Goal: Task Accomplishment & Management: Use online tool/utility

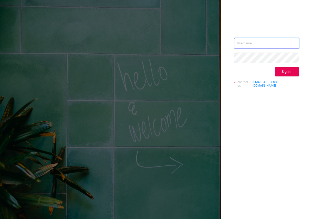
type input "[EMAIL_ADDRESS][DOMAIN_NAME]"
click at [258, 43] on input "[EMAIL_ADDRESS][DOMAIN_NAME]" at bounding box center [266, 43] width 65 height 11
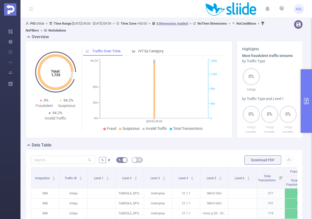
click at [97, 23] on span "PID: Sliide > Time Range: [DATE] 09:00 - [DATE] 09:59 > Time Zone: +00:00 > 8 D…" at bounding box center [146, 27] width 240 height 11
click at [53, 23] on icon at bounding box center [50, 23] width 3 height 3
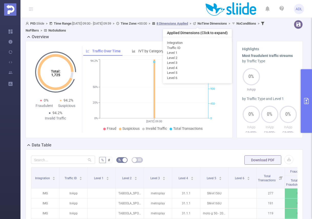
click at [188, 23] on u "8 Dimensions Applied" at bounding box center [173, 24] width 32 height 4
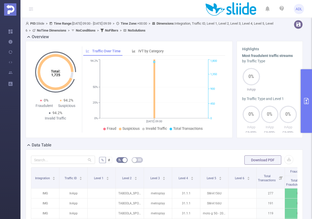
click at [122, 24] on span "PID: Sliide > Time Range: [DATE] 09:00 - [DATE] 09:59 > Time Zone: +00:00 > Dim…" at bounding box center [150, 27] width 248 height 11
click at [306, 101] on icon "primary" at bounding box center [306, 101] width 5 height 6
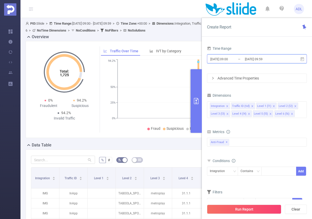
click at [302, 59] on icon at bounding box center [303, 59] width 4 height 4
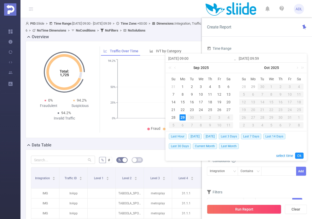
click at [182, 117] on div "29" at bounding box center [183, 117] width 6 height 6
click at [298, 154] on link "Ok" at bounding box center [299, 155] width 8 height 6
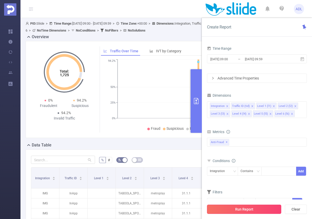
click at [241, 209] on button "Run Report" at bounding box center [244, 208] width 74 height 9
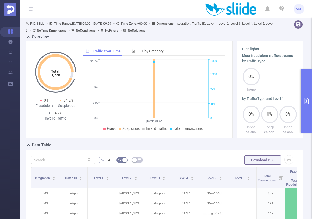
click at [300, 11] on span "ADL" at bounding box center [299, 9] width 7 height 10
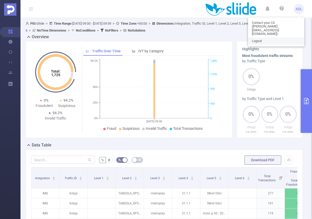
click at [272, 37] on link "Logout" at bounding box center [276, 40] width 56 height 7
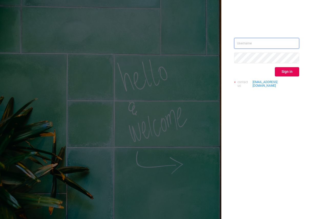
click at [260, 45] on input "text" at bounding box center [266, 43] width 65 height 11
type input "[EMAIL_ADDRESS][DOMAIN_NAME]"
click at [241, 71] on div "Sign in" at bounding box center [266, 71] width 65 height 9
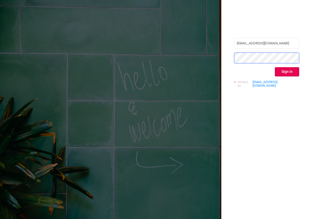
click at [0, 219] on com-1password-button at bounding box center [0, 219] width 0 height 0
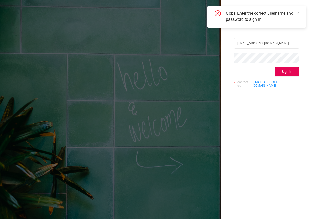
click at [242, 77] on div "[EMAIL_ADDRESS][DOMAIN_NAME] Sign in contact us [EMAIL_ADDRESS][DOMAIN_NAME]" at bounding box center [266, 65] width 65 height 54
click at [240, 90] on div "[EMAIL_ADDRESS][DOMAIN_NAME] Sign in contact us [EMAIL_ADDRESS][DOMAIN_NAME]" at bounding box center [266, 109] width 91 height 219
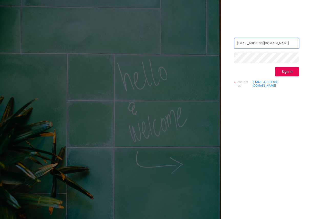
click at [261, 46] on input "[EMAIL_ADDRESS][DOMAIN_NAME]" at bounding box center [266, 43] width 65 height 11
click at [281, 29] on div "[EMAIL_ADDRESS][DOMAIN_NAME] Sign in contact us [EMAIL_ADDRESS][DOMAIN_NAME]" at bounding box center [266, 109] width 91 height 219
click at [301, 48] on div "[EMAIL_ADDRESS][DOMAIN_NAME] Sign in contact us [EMAIL_ADDRESS][DOMAIN_NAME]" at bounding box center [266, 109] width 91 height 219
click at [265, 92] on div "[EMAIL_ADDRESS][DOMAIN_NAME] Sign in contact us [EMAIL_ADDRESS][DOMAIN_NAME]" at bounding box center [266, 109] width 91 height 219
